Goal: Task Accomplishment & Management: Manage account settings

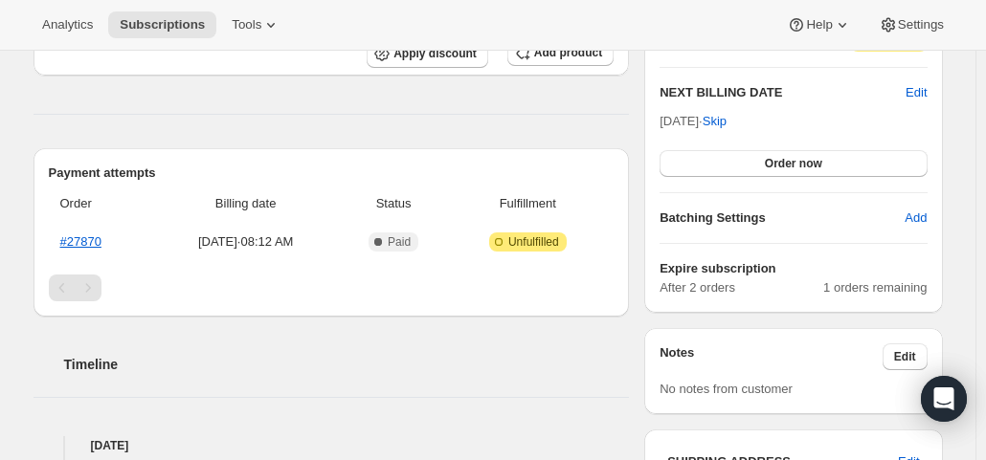
scroll to position [670, 0]
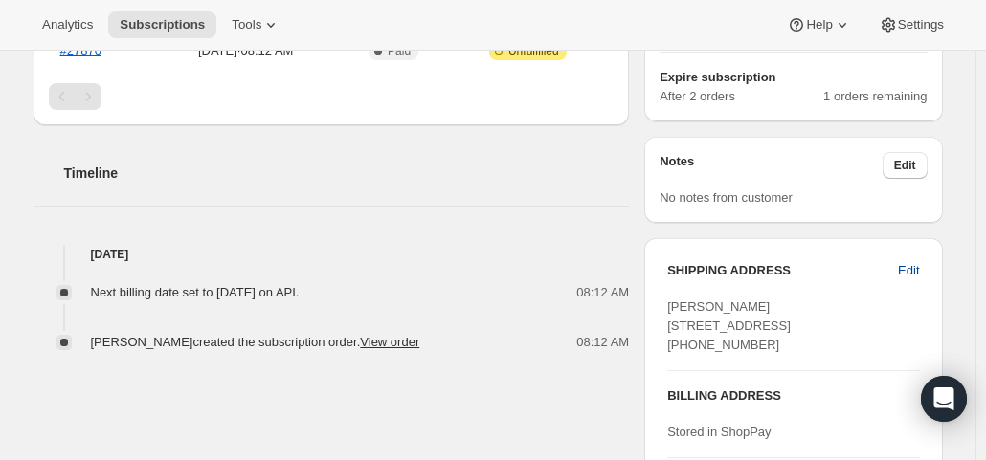
click at [910, 267] on span "Edit" at bounding box center [908, 270] width 21 height 19
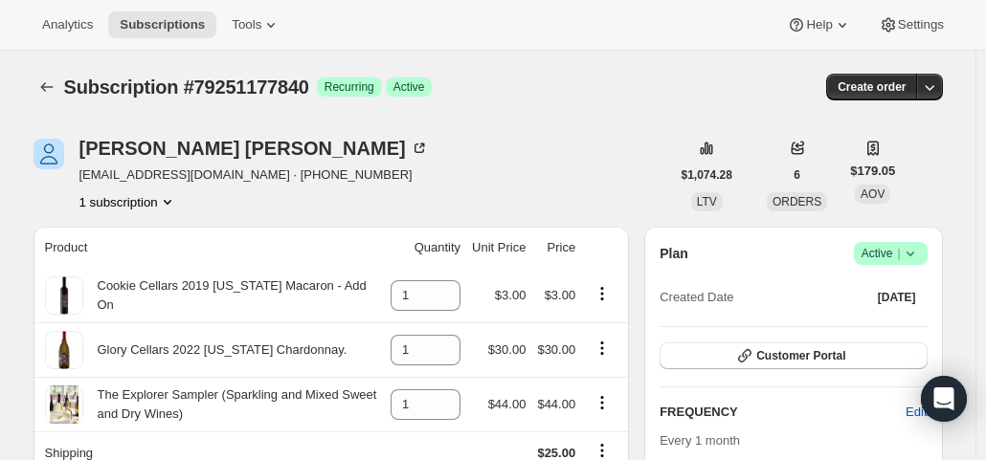
select select "VA"
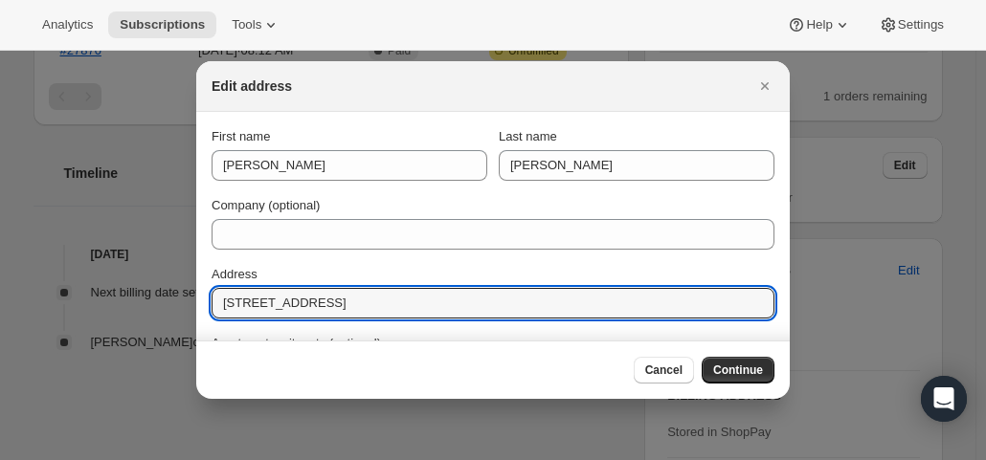
drag, startPoint x: 419, startPoint y: 300, endPoint x: 203, endPoint y: 311, distance: 216.6
click at [203, 311] on section "First name [PERSON_NAME] Last name [PERSON_NAME] Company (optional) Address [ST…" at bounding box center [492, 361] width 593 height 498
paste input "[STREET_ADDRESS][PERSON_NAME]"
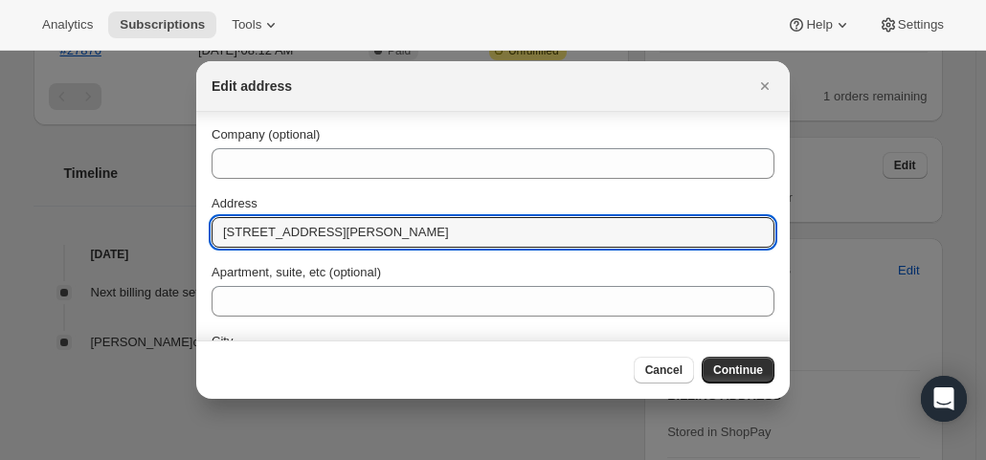
scroll to position [191, 0]
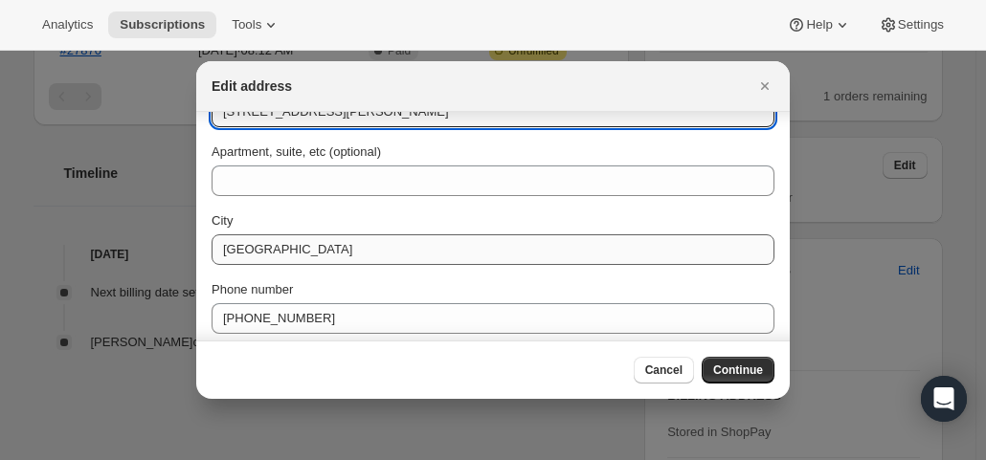
type input "[STREET_ADDRESS][PERSON_NAME]"
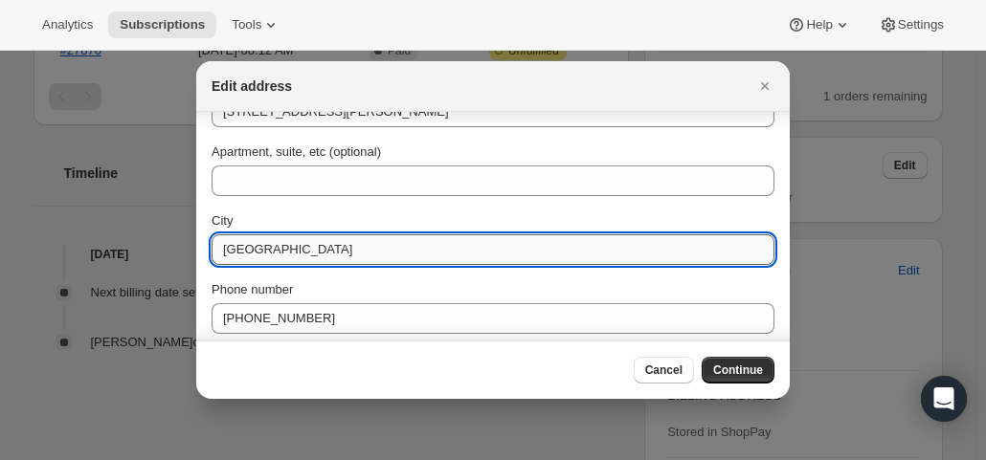
drag, startPoint x: 341, startPoint y: 249, endPoint x: 220, endPoint y: 247, distance: 120.6
click at [220, 247] on input "[GEOGRAPHIC_DATA]" at bounding box center [493, 250] width 563 height 31
drag, startPoint x: 207, startPoint y: 277, endPoint x: 168, endPoint y: 277, distance: 38.3
paste input "Alle"
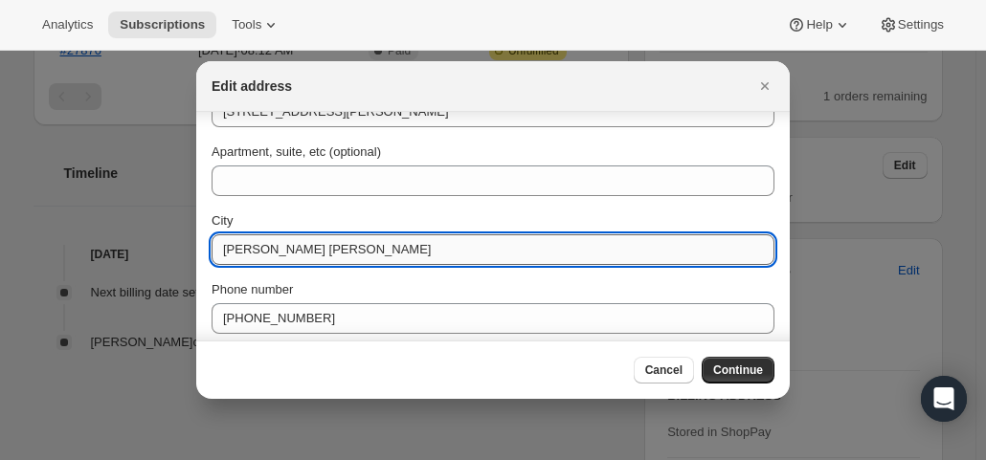
scroll to position [268, 0]
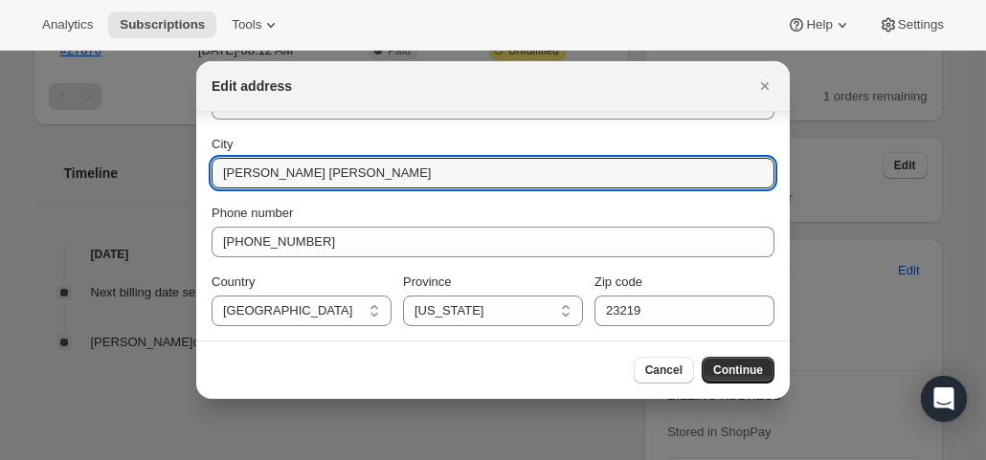
type input "[PERSON_NAME] [PERSON_NAME]"
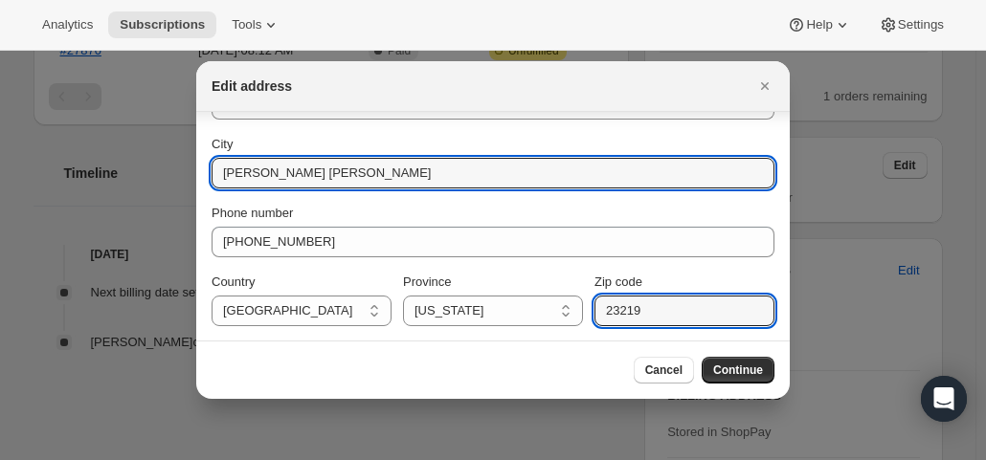
click at [570, 330] on section "First name [PERSON_NAME] Last name [PERSON_NAME] Company (optional) Address [ST…" at bounding box center [492, 93] width 593 height 498
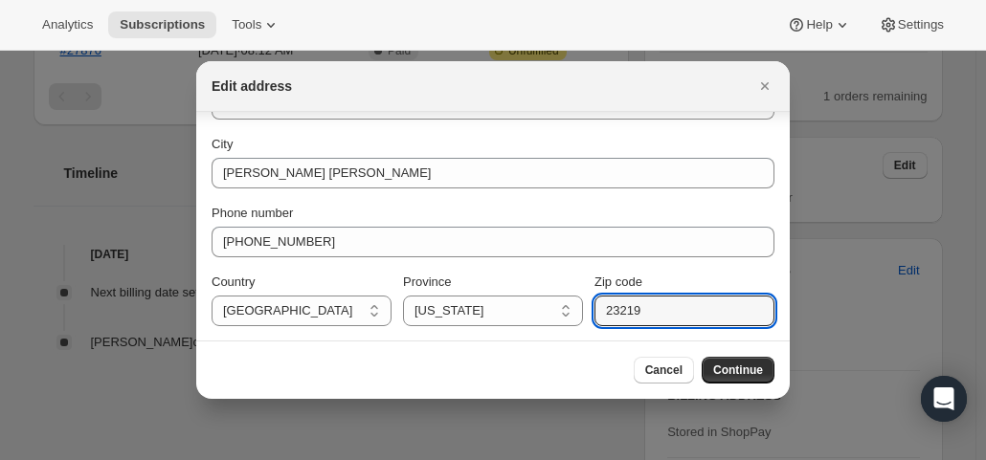
paste input "05"
type input "23059"
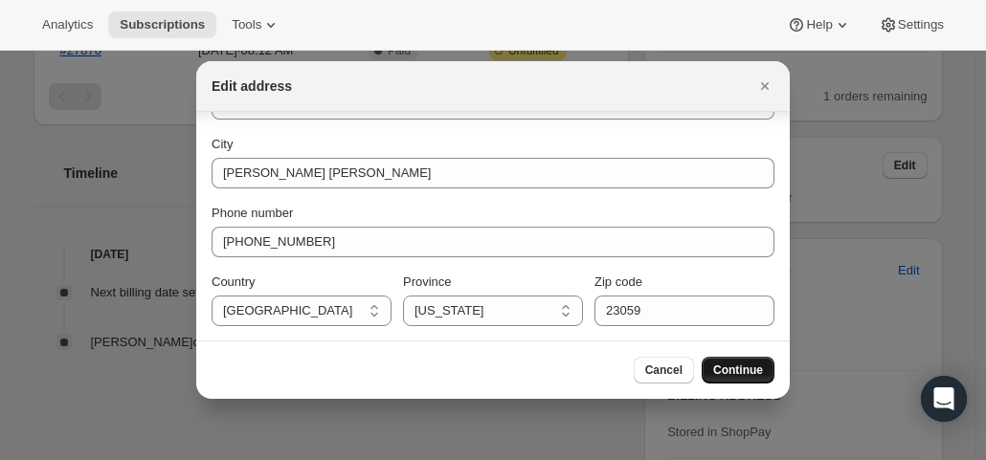
click at [744, 369] on span "Continue" at bounding box center [738, 370] width 50 height 15
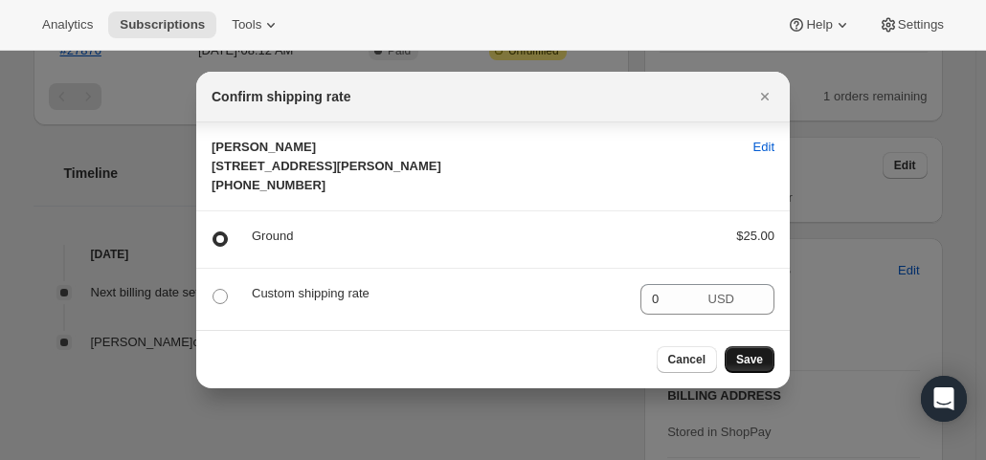
click at [754, 368] on span "Save" at bounding box center [749, 359] width 27 height 15
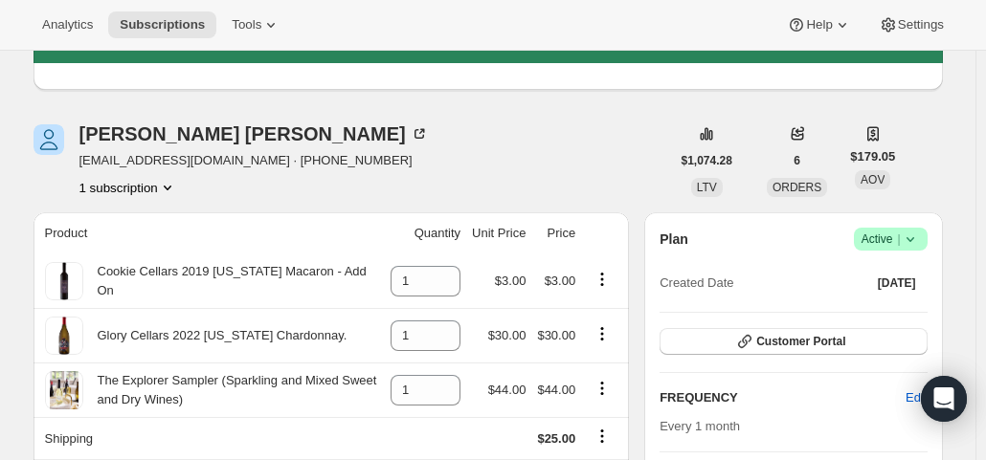
scroll to position [96, 0]
